Goal: Information Seeking & Learning: Learn about a topic

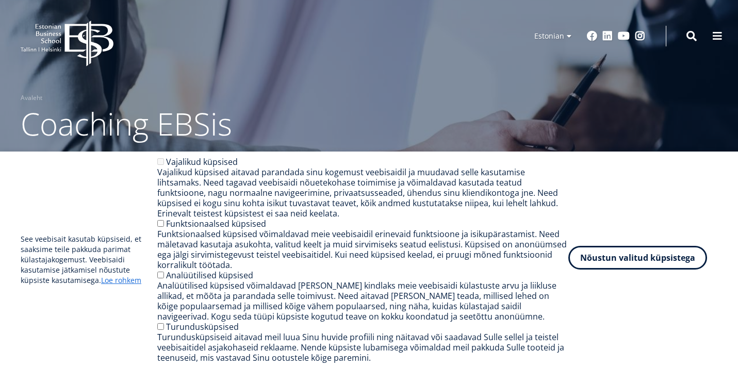
click at [639, 257] on button "Nõustun valitud küpsistega" at bounding box center [637, 258] width 139 height 24
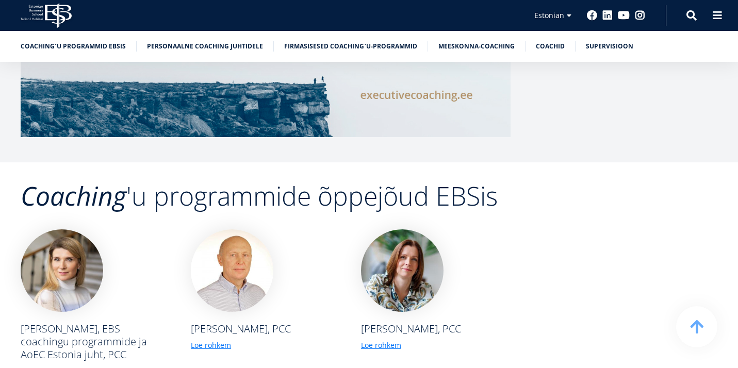
scroll to position [1732, 0]
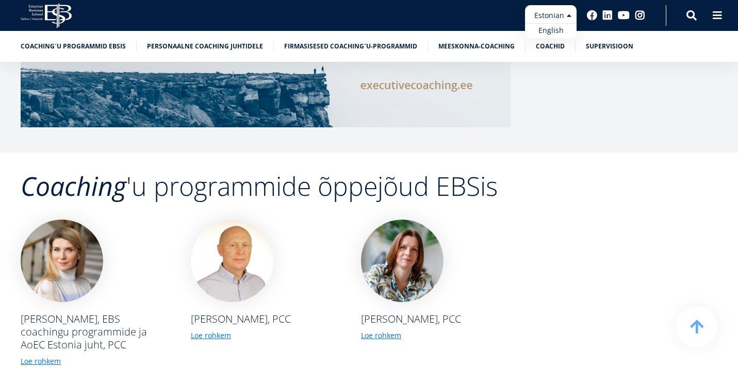
click at [558, 19] on ul "Estonian English" at bounding box center [551, 21] width 52 height 33
click at [554, 29] on link "English" at bounding box center [551, 30] width 52 height 15
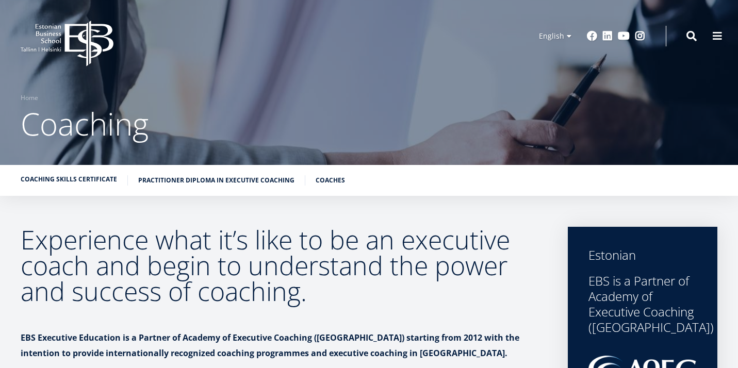
click at [91, 180] on link "Coaching Skills Certificate" at bounding box center [69, 179] width 96 height 10
click at [187, 173] on div "Coaching Skills Certificate Practitioner Diploma in Executive Coaching Coaches" at bounding box center [369, 180] width 738 height 31
click at [198, 184] on link "Practitioner Diploma in Executive Coaching" at bounding box center [216, 179] width 156 height 10
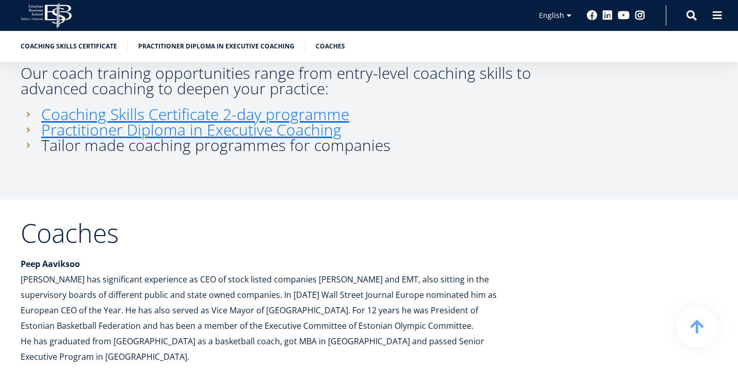
scroll to position [519, 0]
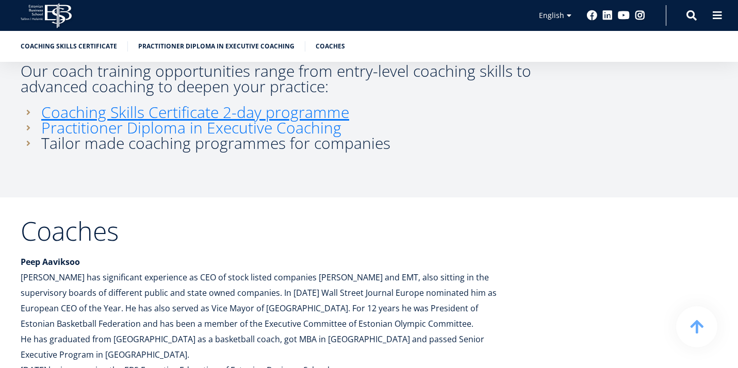
click at [222, 120] on link "Practitioner Diploma in Executive Coaching" at bounding box center [191, 127] width 300 height 15
